Goal: Task Accomplishment & Management: Use online tool/utility

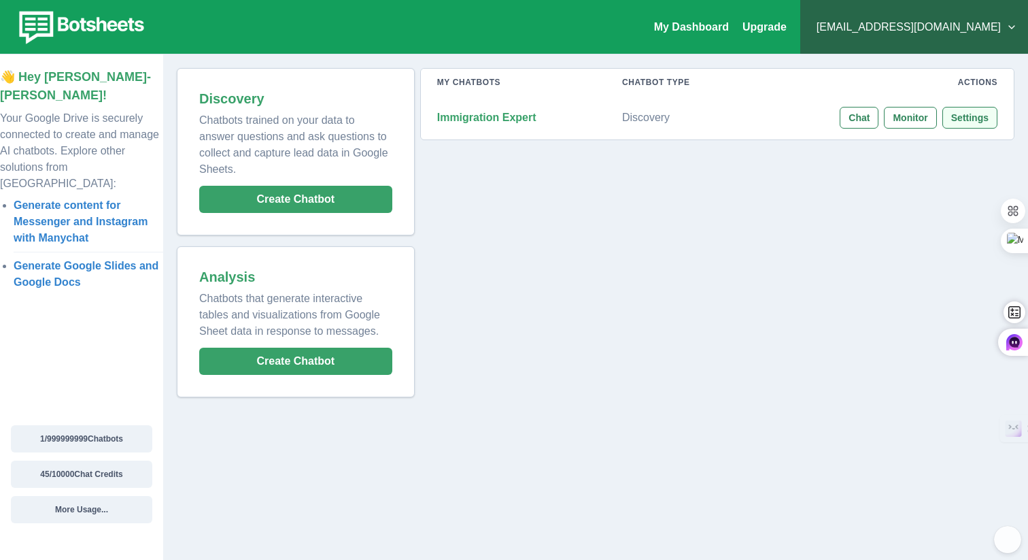
click at [960, 126] on button "Settings" at bounding box center [969, 118] width 55 height 22
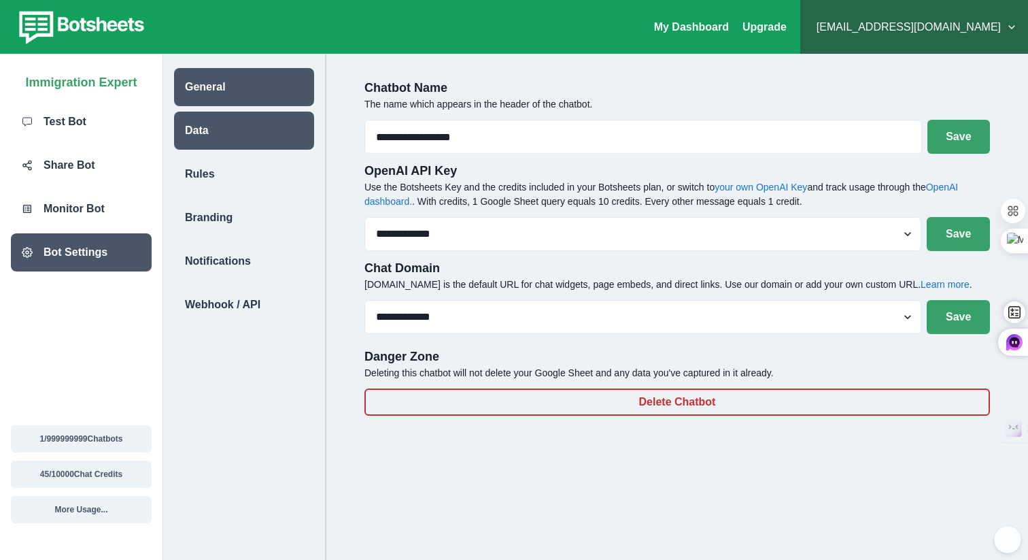
click at [233, 144] on div "Data" at bounding box center [244, 131] width 140 height 38
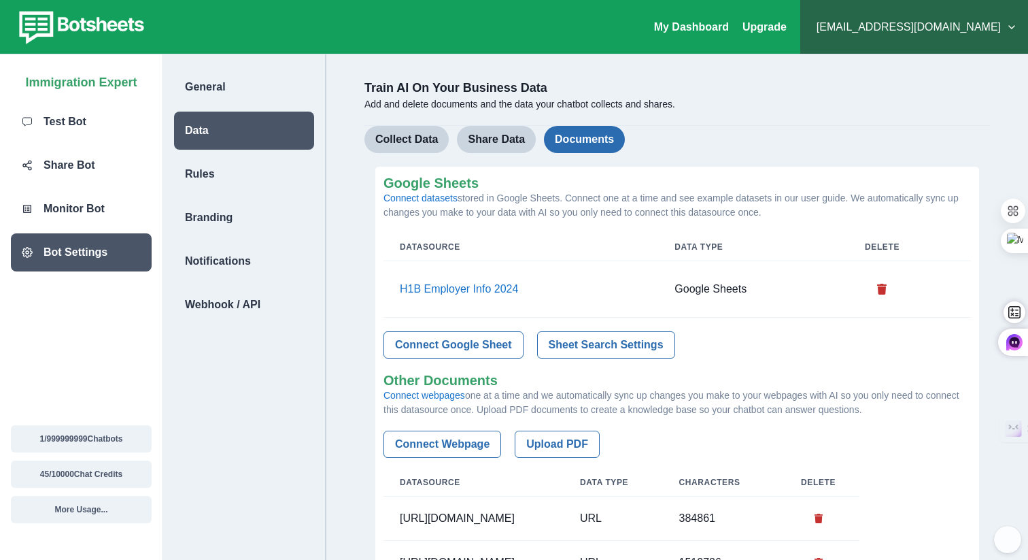
click at [584, 146] on button "Documents" at bounding box center [584, 139] width 81 height 27
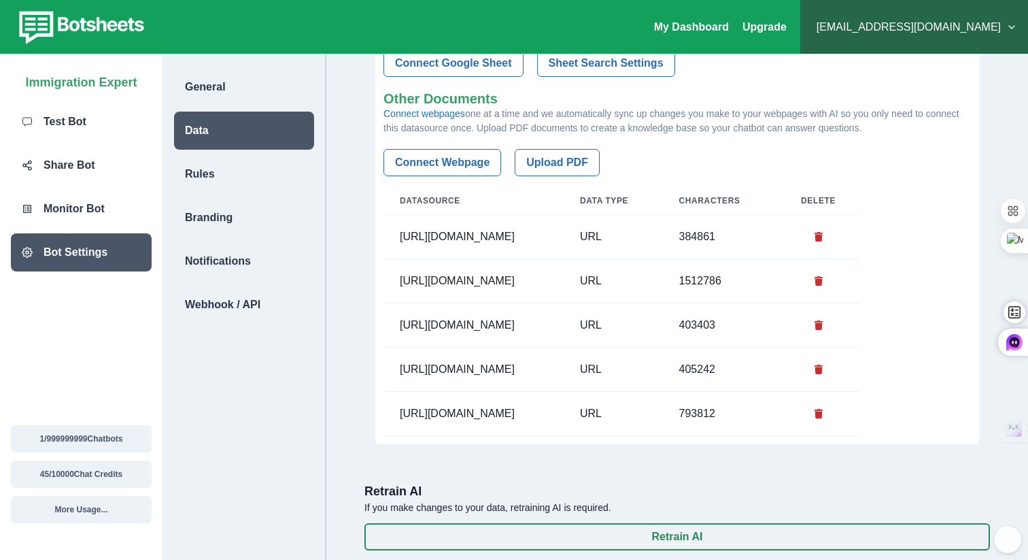
scroll to position [362, 0]
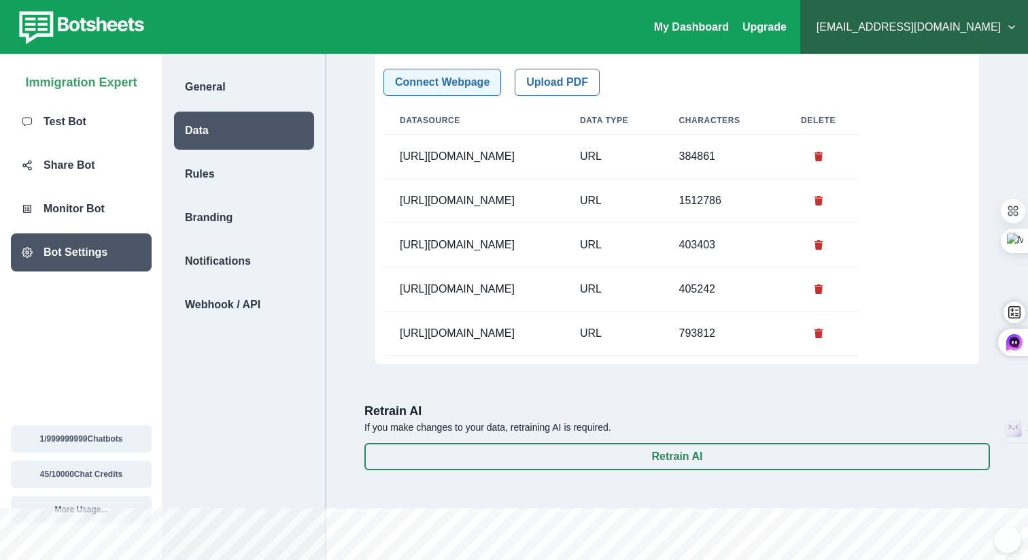
click at [479, 78] on button "Connect Webpage" at bounding box center [442, 82] width 118 height 27
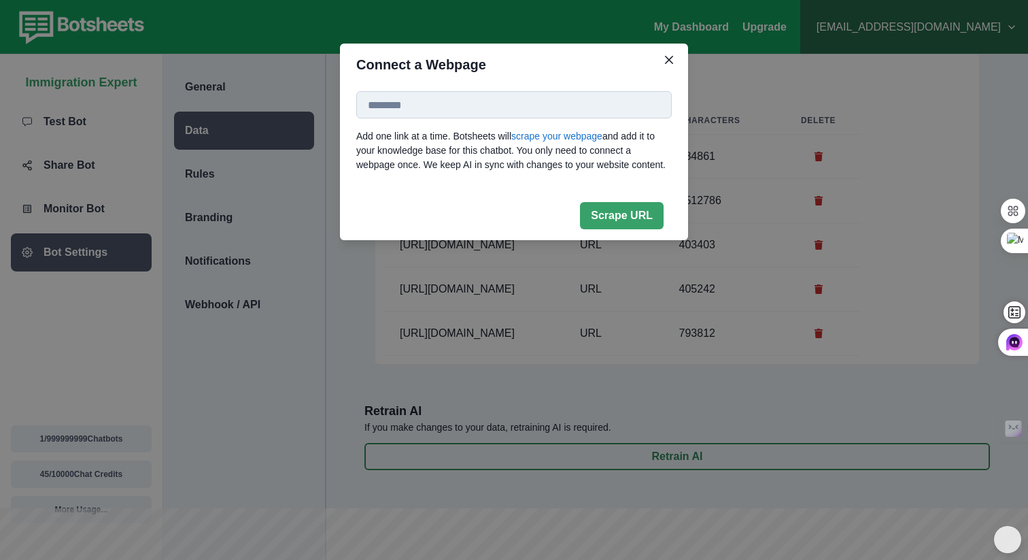
click at [606, 112] on input at bounding box center [513, 104] width 315 height 27
paste input "**********"
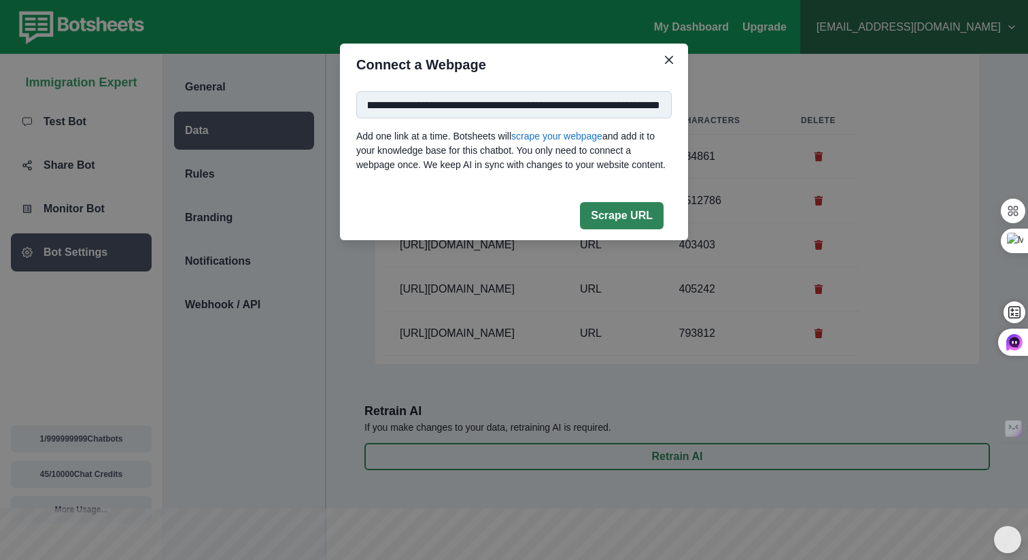
type input "**********"
click at [645, 228] on button "Scrape URL" at bounding box center [622, 215] width 84 height 27
click at [667, 63] on icon "Close" at bounding box center [669, 60] width 8 height 8
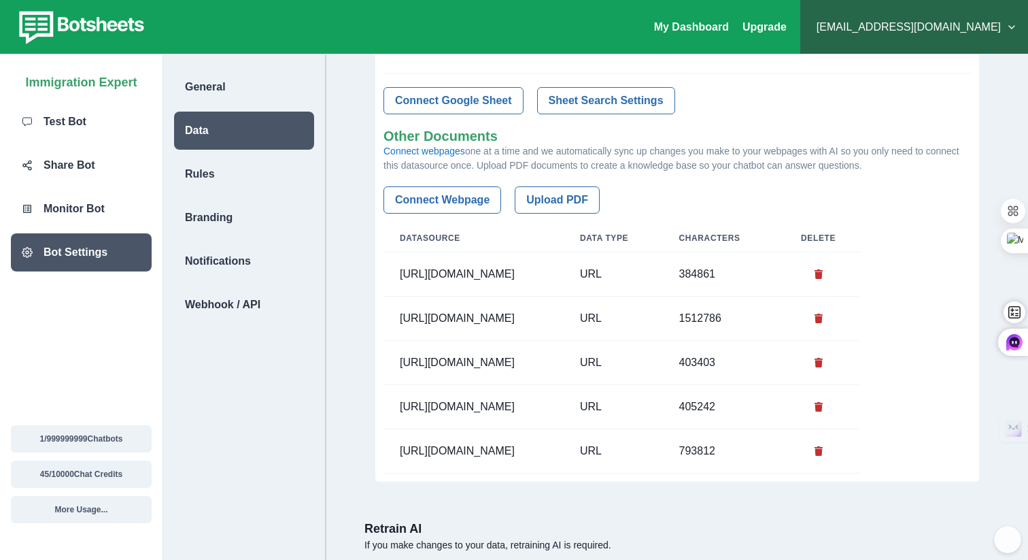
scroll to position [235, 0]
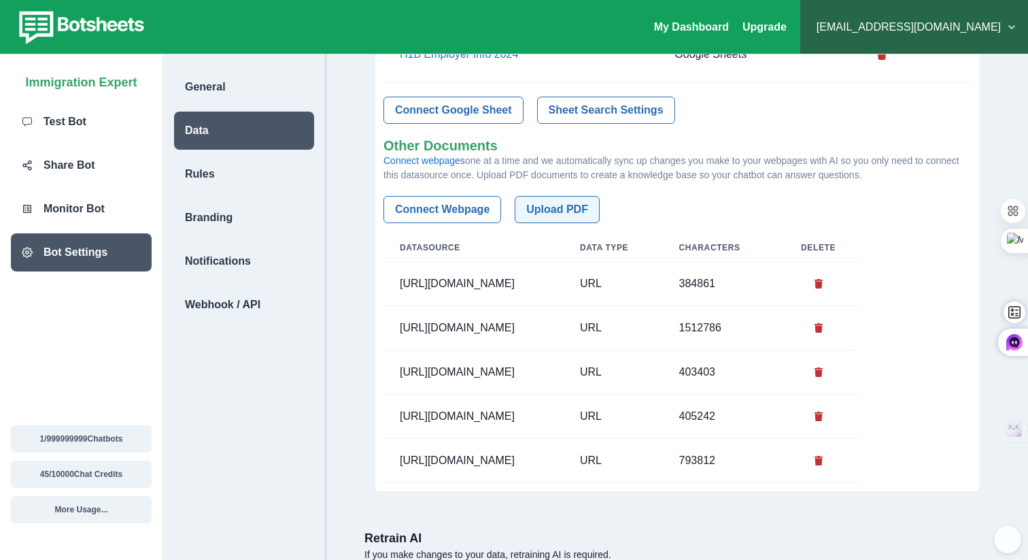
click at [585, 204] on button "Upload PDF" at bounding box center [557, 209] width 85 height 27
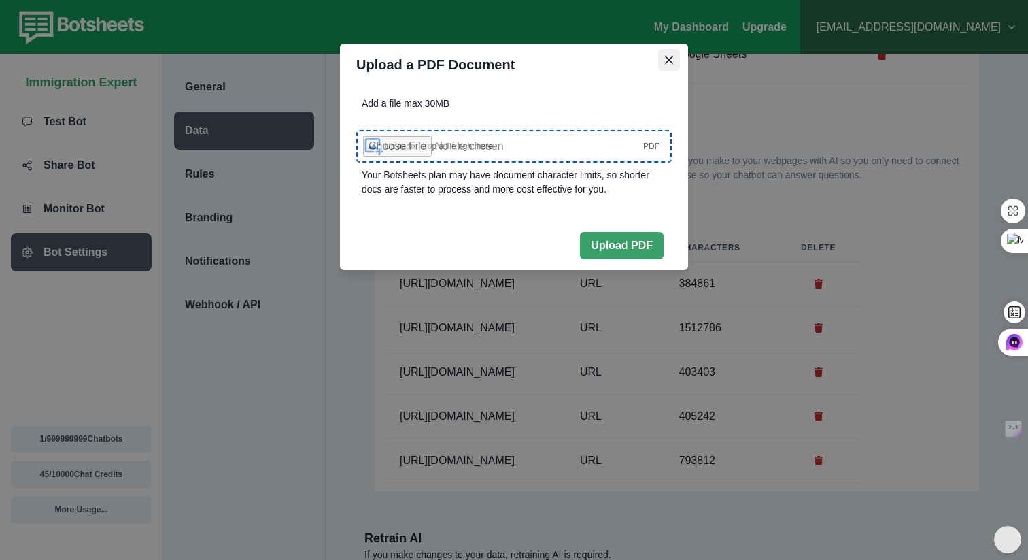
click at [670, 70] on button "Close" at bounding box center [669, 60] width 22 height 22
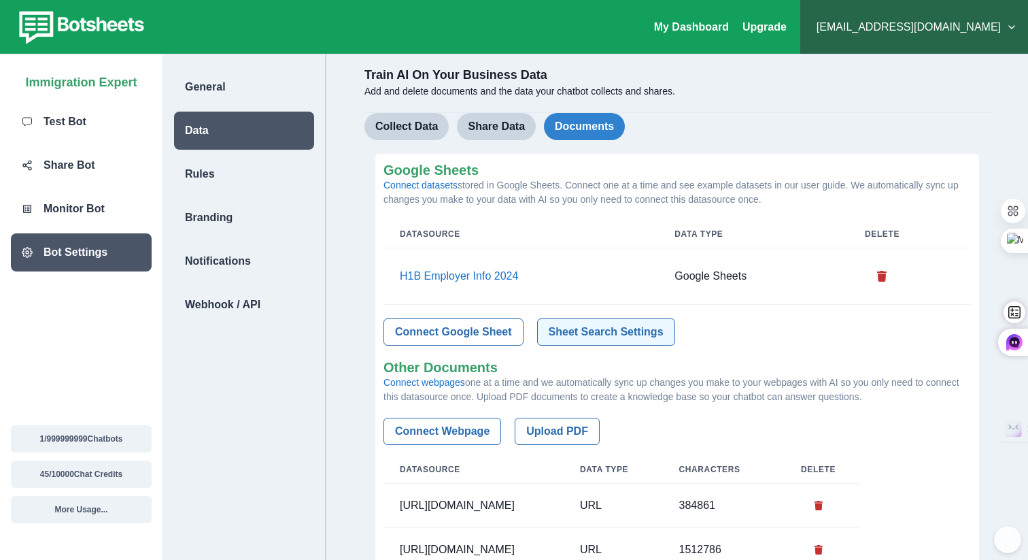
scroll to position [12, 0]
click at [443, 274] on p "H1B Employer Info 2024" at bounding box center [521, 278] width 242 height 14
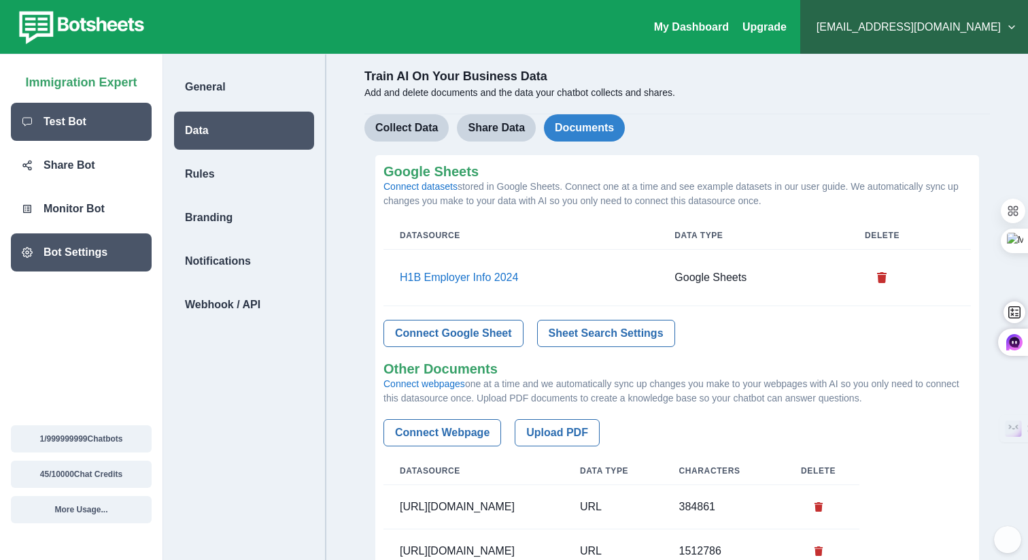
click at [128, 119] on div "Test Bot" at bounding box center [81, 122] width 141 height 38
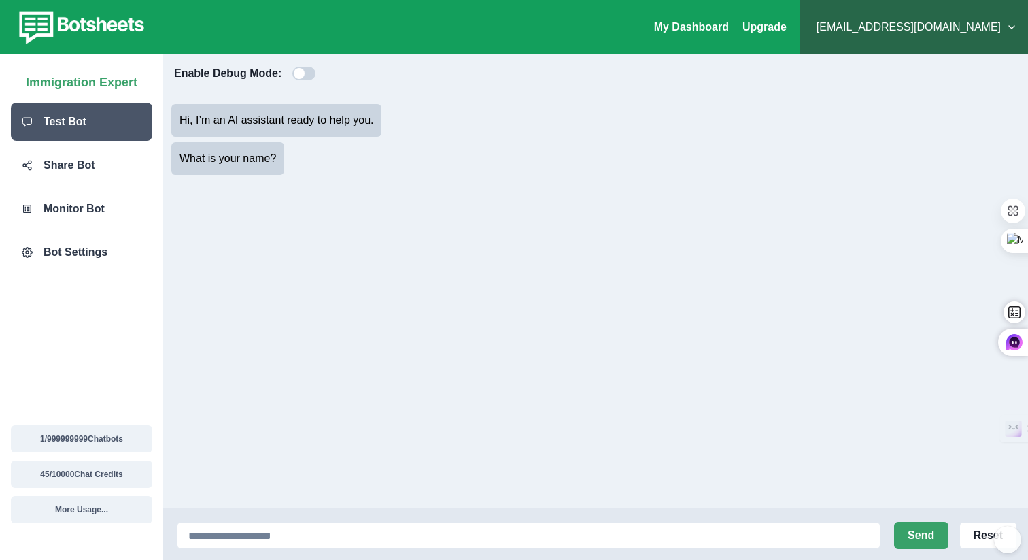
click at [272, 549] on div "Send Reset" at bounding box center [595, 534] width 865 height 52
click at [277, 541] on input at bounding box center [529, 535] width 704 height 27
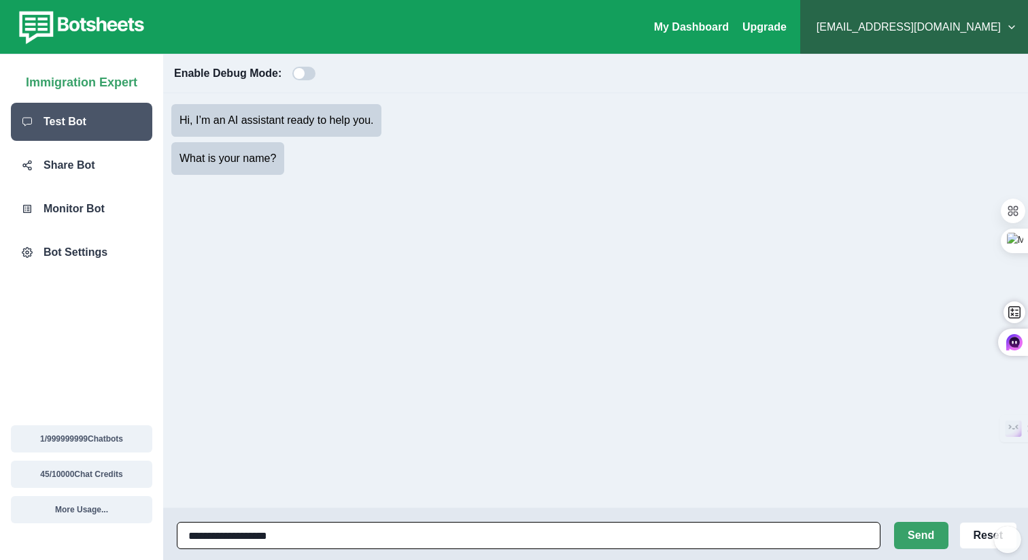
paste input "**********"
type input "**********"
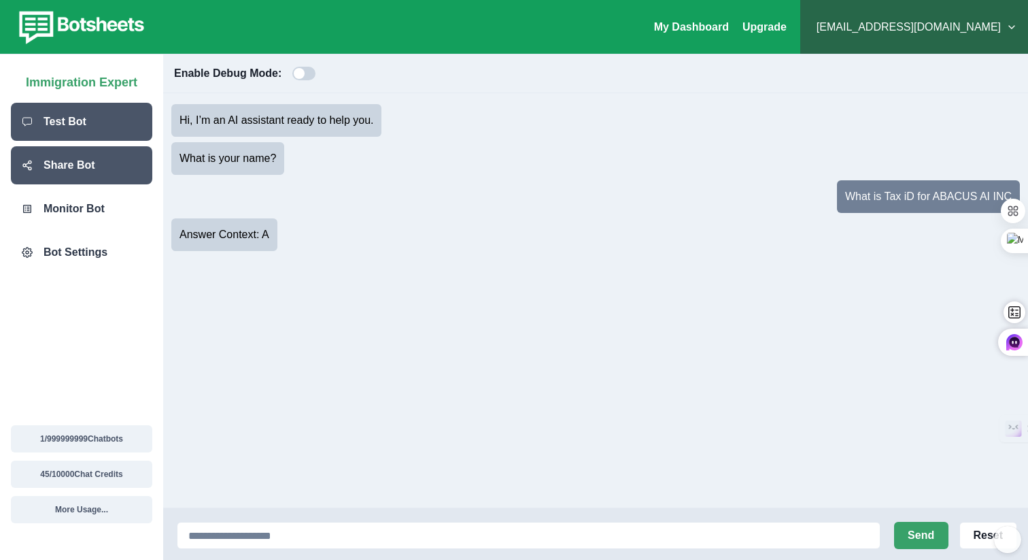
click at [57, 166] on p "Share Bot" at bounding box center [70, 165] width 52 height 16
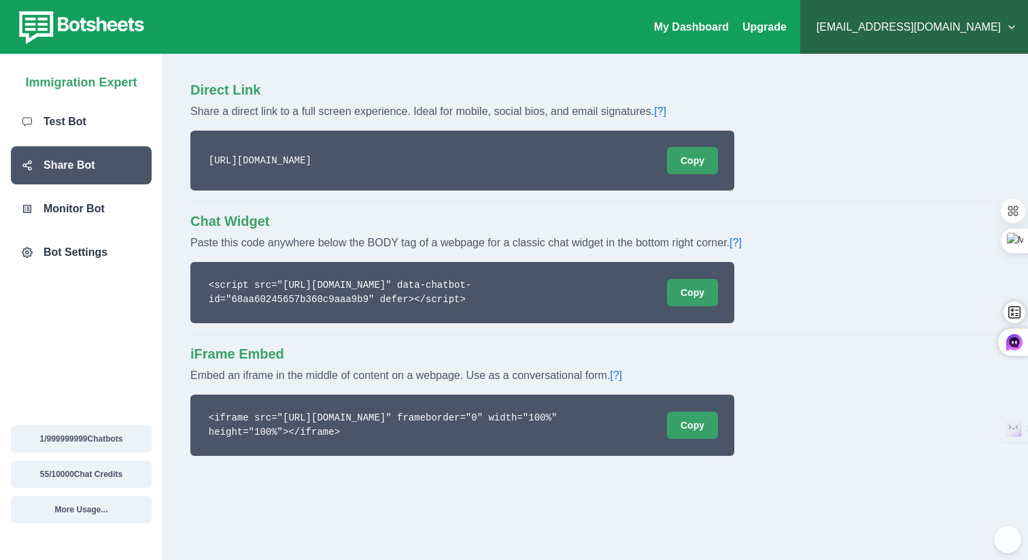
scroll to position [24, 0]
